Goal: Information Seeking & Learning: Learn about a topic

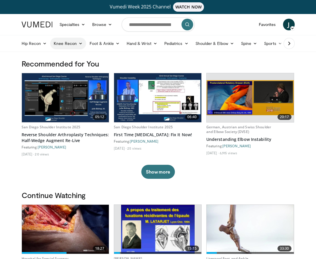
click at [73, 44] on link "Knee Recon" at bounding box center [68, 44] width 36 height 12
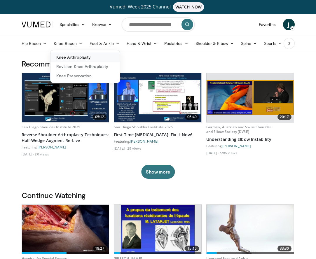
click at [74, 58] on link "Knee Arthroplasty" at bounding box center [84, 57] width 69 height 9
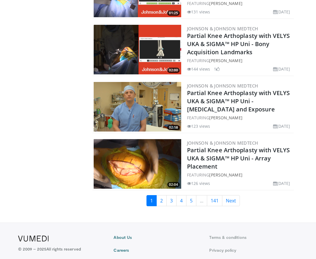
scroll to position [1401, 0]
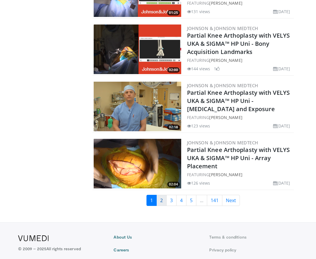
click at [160, 201] on link "2" at bounding box center [161, 200] width 10 height 11
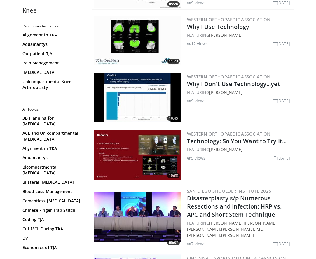
scroll to position [370, 0]
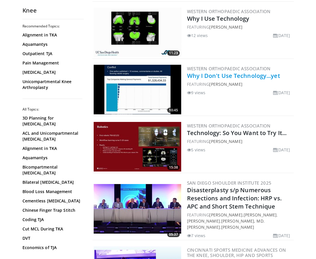
click at [208, 76] on link "Why I Don't Use Technology...yet" at bounding box center [233, 76] width 93 height 8
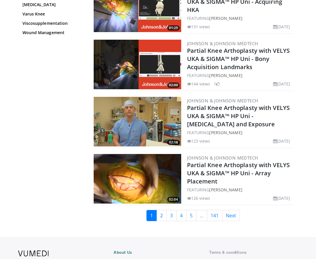
scroll to position [1386, 0]
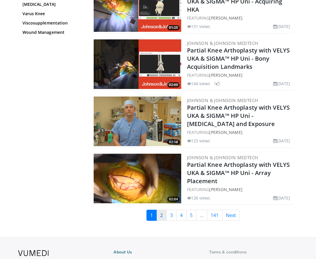
click at [161, 215] on link "2" at bounding box center [161, 215] width 10 height 11
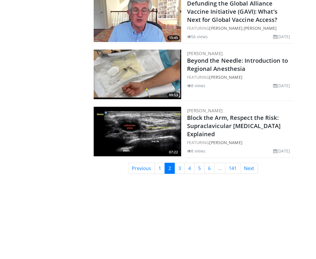
scroll to position [1462, 0]
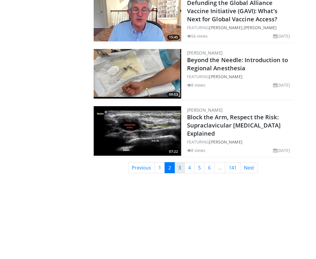
click at [180, 173] on link "3" at bounding box center [180, 167] width 10 height 11
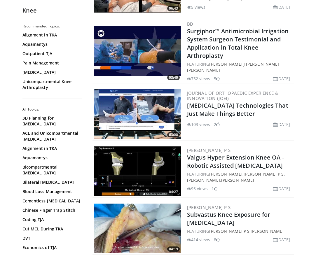
scroll to position [232, 0]
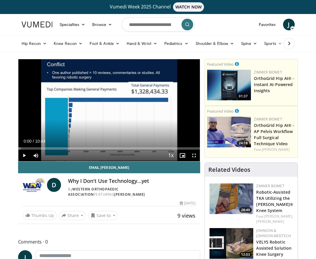
click at [194, 156] on span "Video Player" at bounding box center [194, 156] width 12 height 12
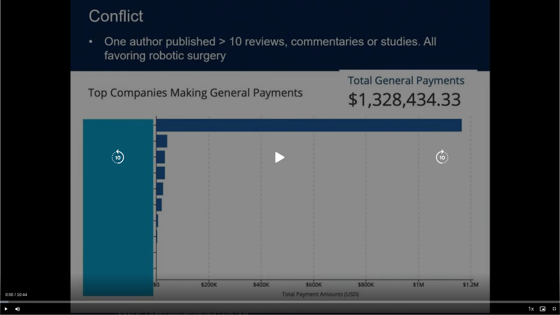
click at [280, 158] on icon "Video Player" at bounding box center [280, 157] width 16 height 16
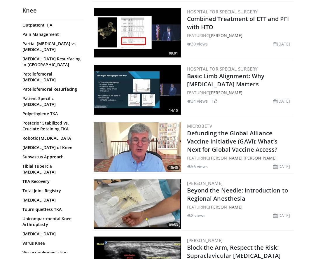
scroll to position [1332, 0]
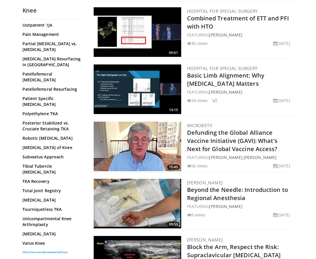
click at [53, 250] on link "Viscosupplementation" at bounding box center [51, 253] width 58 height 6
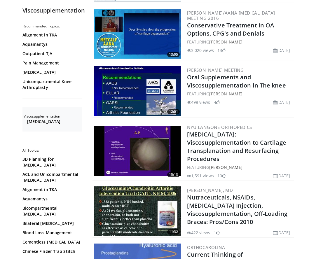
scroll to position [328, 0]
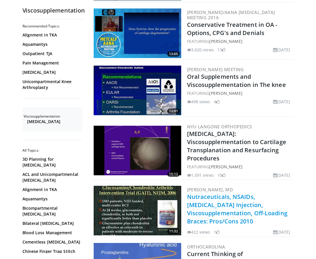
click at [210, 193] on link "Nutraceuticals, NSAIDs, [MEDICAL_DATA] Injection, Viscosupplementation, Off-Loa…" at bounding box center [237, 209] width 100 height 32
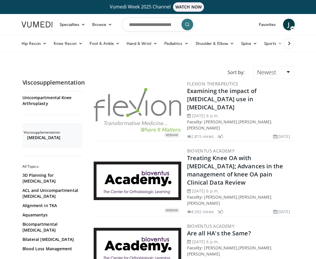
scroll to position [0, 0]
click at [288, 24] on span "J" at bounding box center [289, 25] width 12 height 12
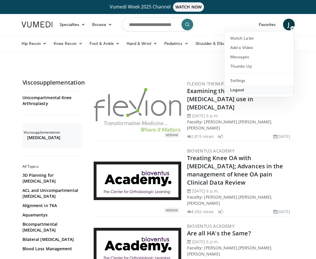
click at [239, 90] on link "Logout" at bounding box center [258, 89] width 69 height 9
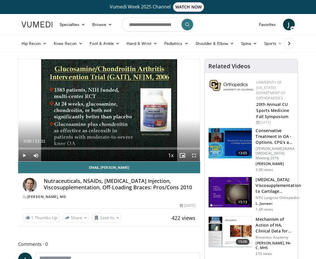
click at [193, 155] on span "Video Player" at bounding box center [194, 156] width 12 height 12
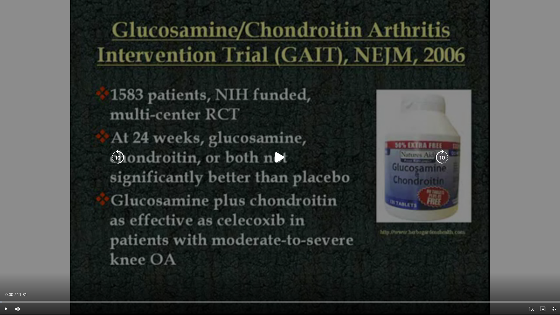
click at [280, 158] on icon "Video Player" at bounding box center [280, 157] width 16 height 16
